Goal: Contribute content

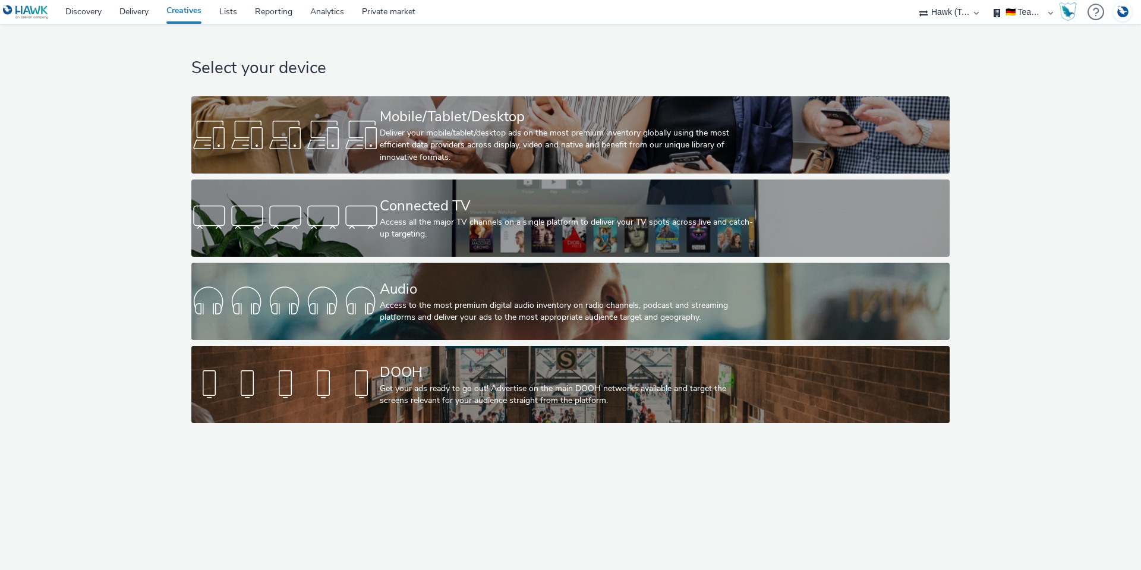
select select "2fc77e36-bb93-4aa3-9dff-dcb08e02eac6"
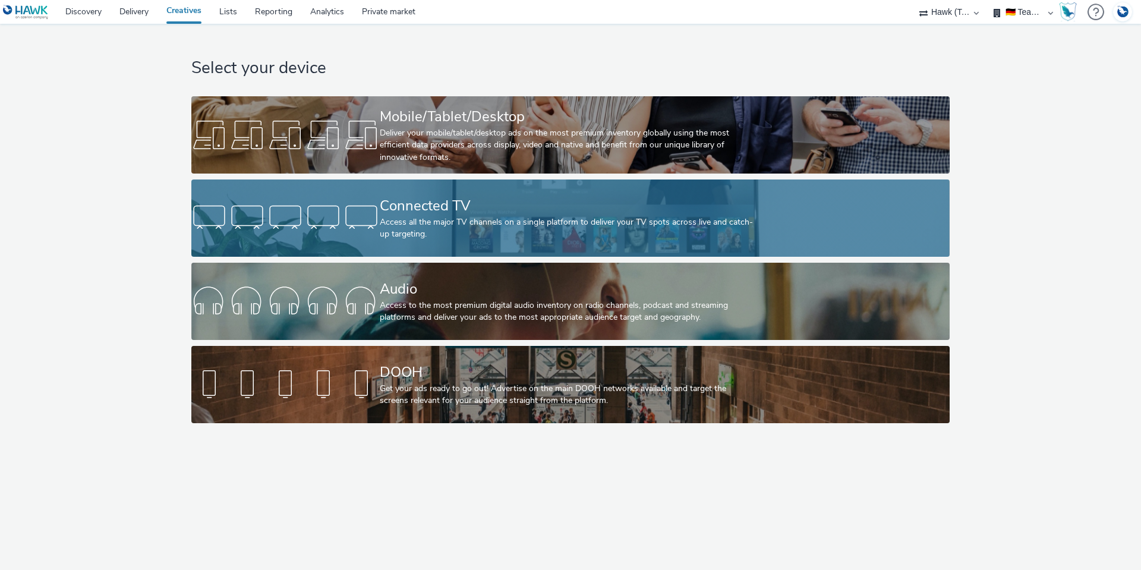
click at [401, 212] on div "Connected TV" at bounding box center [568, 206] width 377 height 21
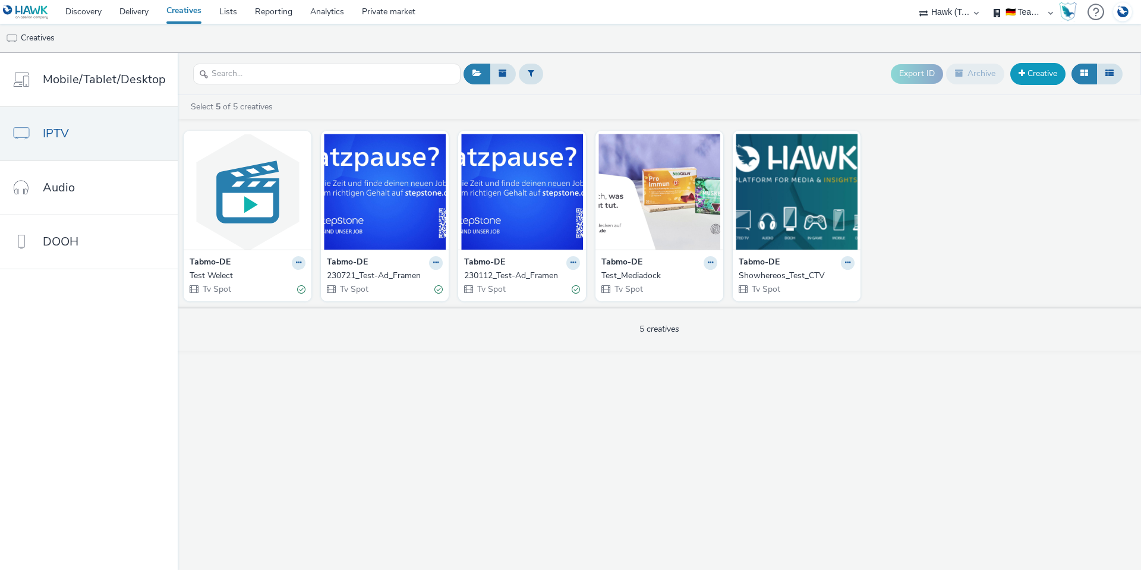
click at [1054, 75] on link "Creative" at bounding box center [1037, 73] width 55 height 21
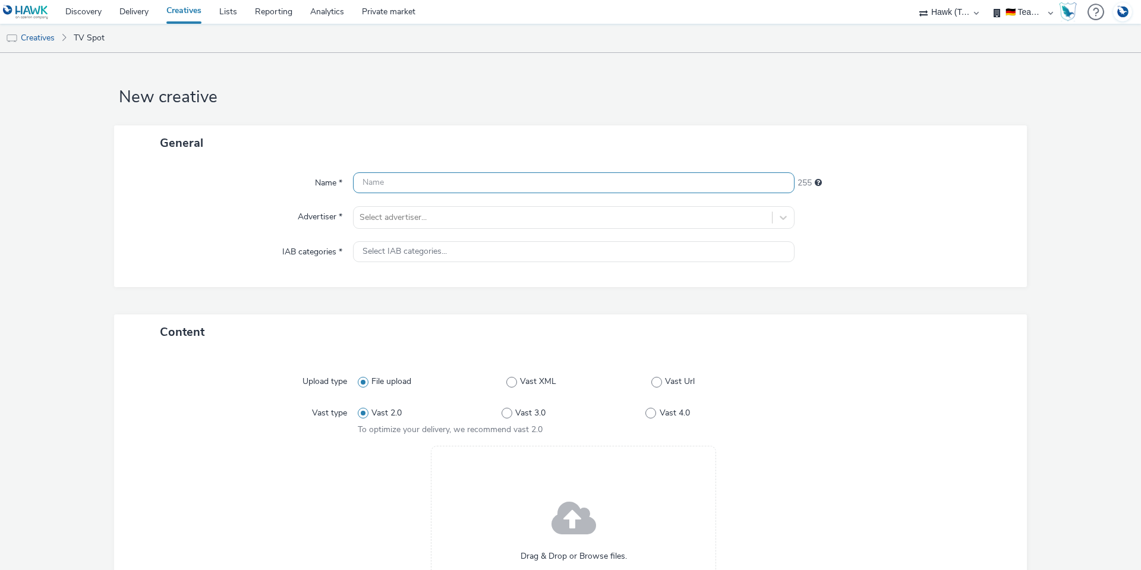
click at [363, 178] on input "text" at bounding box center [574, 182] width 442 height 21
type input "Test_Visson_Creative"
click at [232, 215] on div "Advertiser *" at bounding box center [239, 217] width 227 height 23
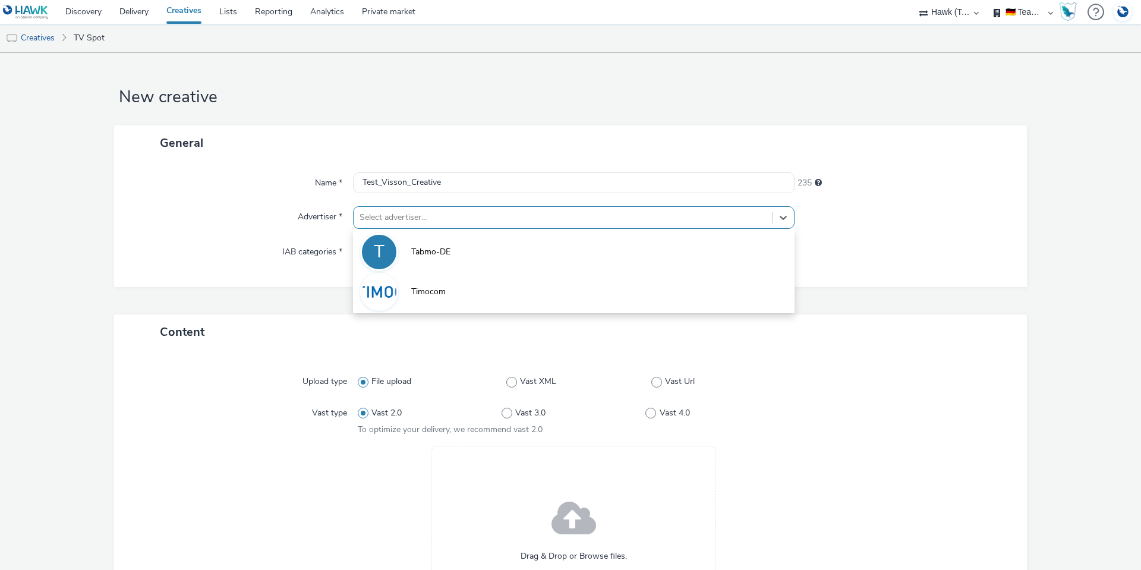
click at [405, 223] on div at bounding box center [563, 217] width 406 height 14
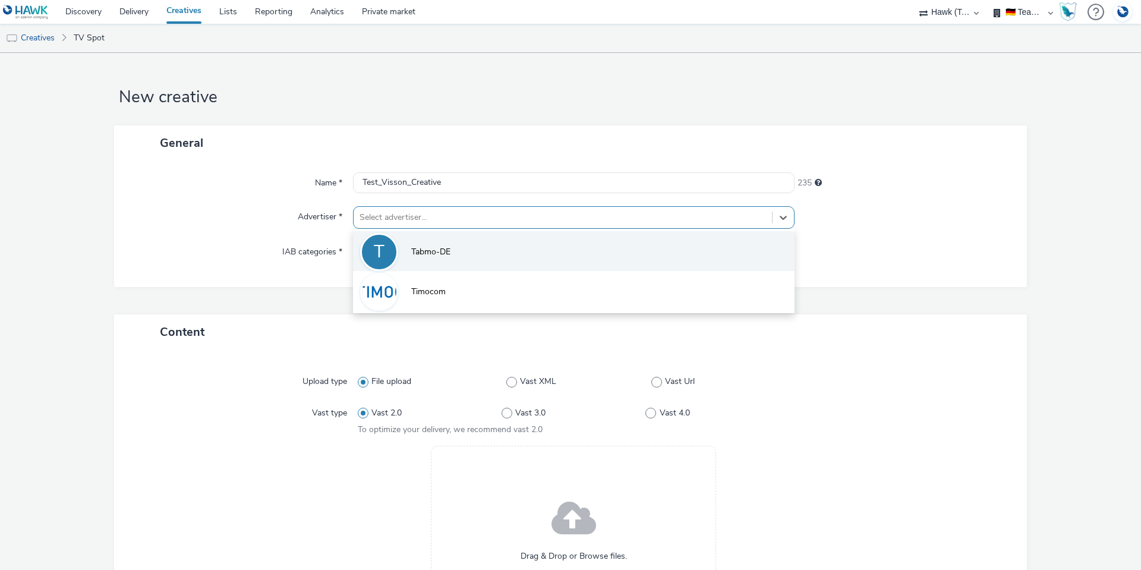
click at [405, 254] on li "T Tabmo-DE" at bounding box center [574, 251] width 442 height 40
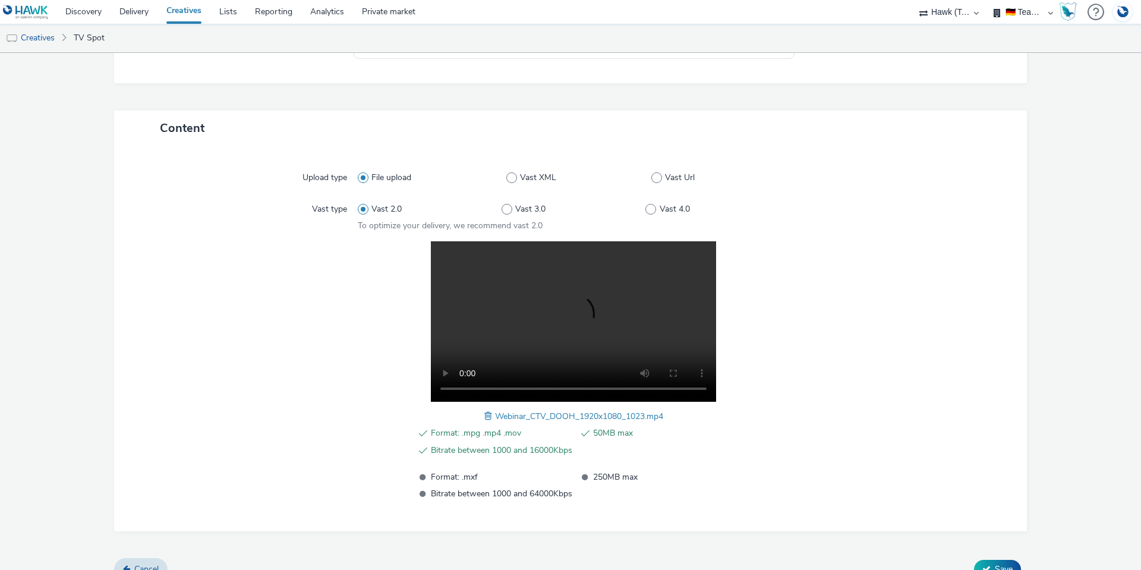
scroll to position [231, 0]
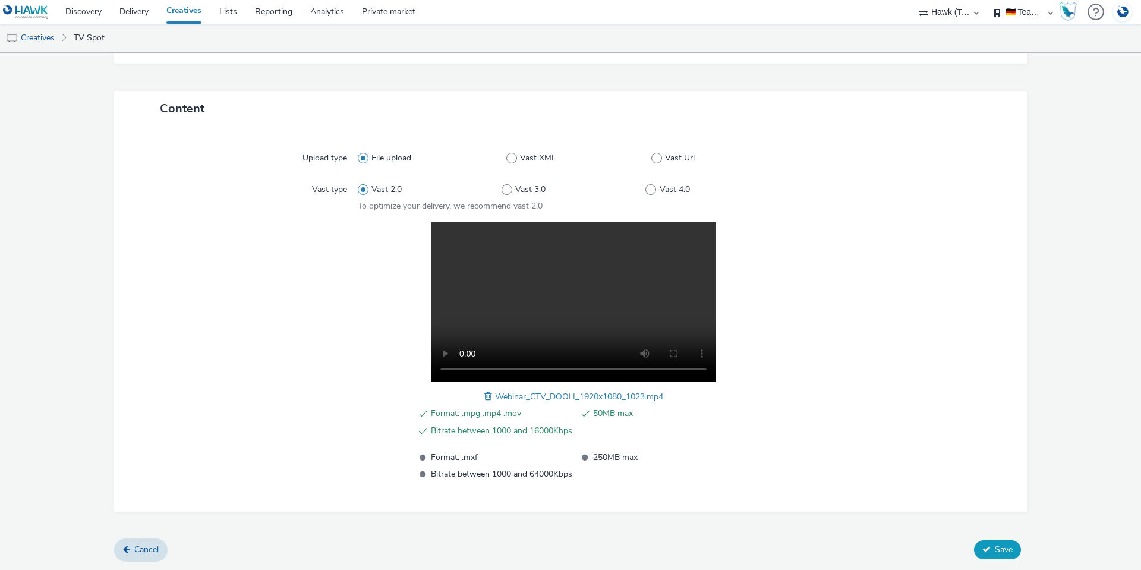
click at [995, 549] on span "Save" at bounding box center [1004, 549] width 18 height 11
